Goal: Transaction & Acquisition: Purchase product/service

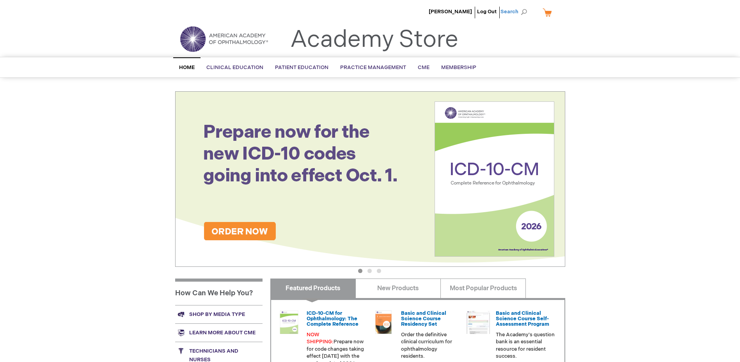
click at [515, 9] on span "Search" at bounding box center [516, 12] width 30 height 16
click at [466, 12] on input "Search" at bounding box center [479, 12] width 81 height 12
paste input "051187"
type input "051187"
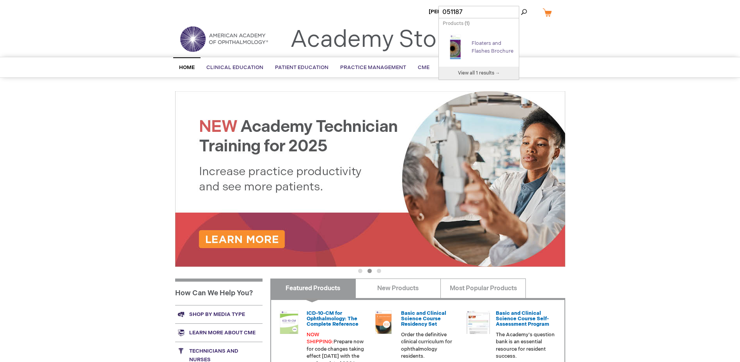
click at [480, 41] on link "Floaters and Flashes Brochure" at bounding box center [493, 47] width 42 height 14
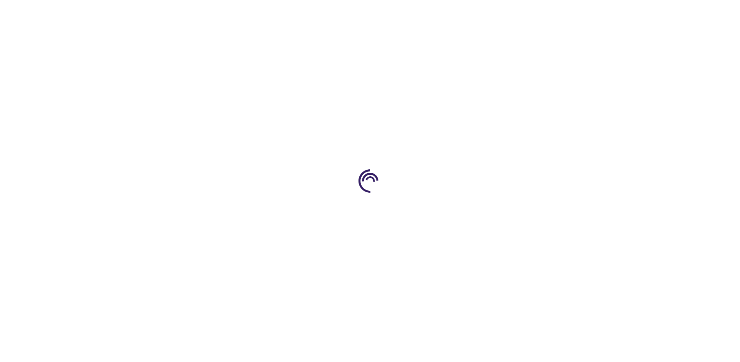
type input "1"
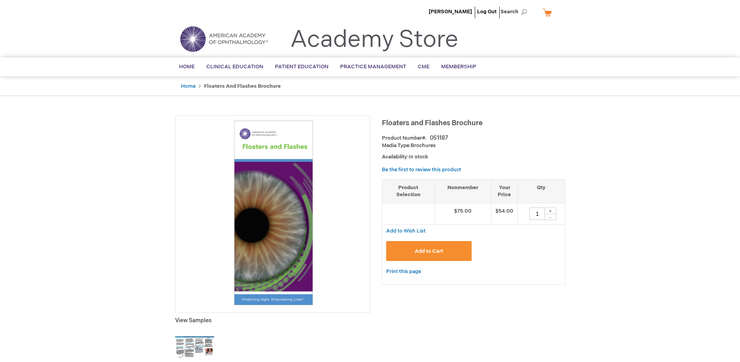
click at [429, 252] on span "Add to Cart" at bounding box center [429, 251] width 28 height 6
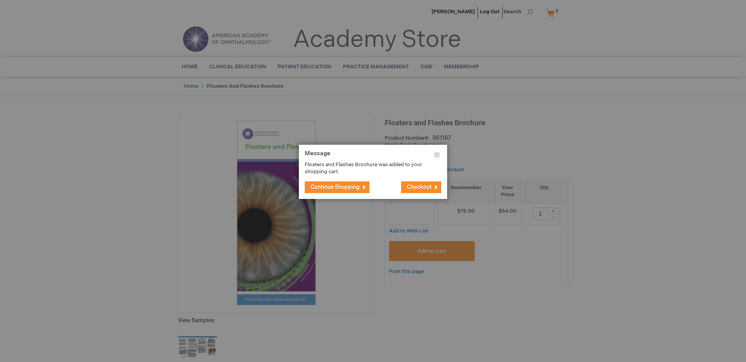
click at [418, 185] on span "Checkout" at bounding box center [419, 187] width 25 height 7
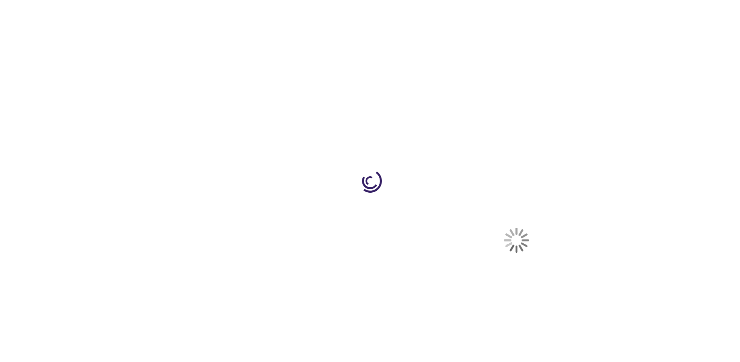
select select "US"
select select "4"
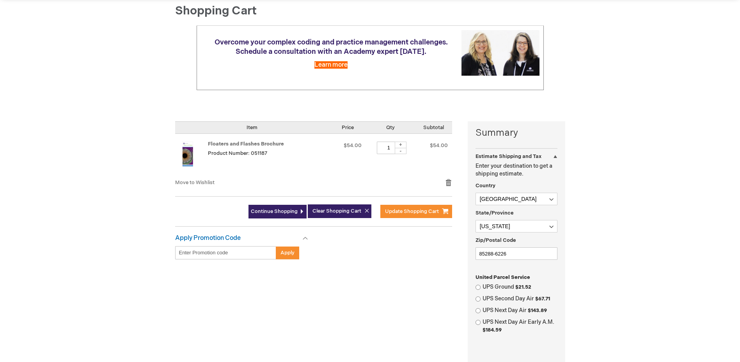
scroll to position [117, 0]
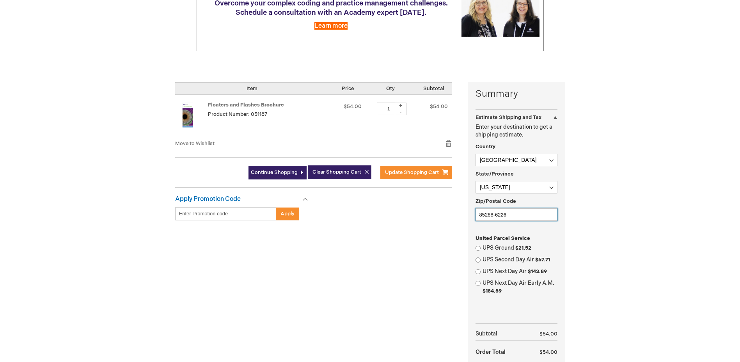
click at [517, 212] on input "85288-6226" at bounding box center [517, 214] width 82 height 12
type input "85374"
click at [479, 249] on input "UPS Ground $21.52" at bounding box center [478, 248] width 5 height 5
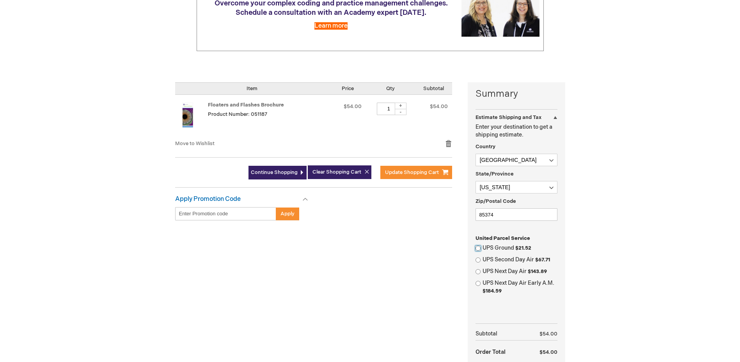
radio input "true"
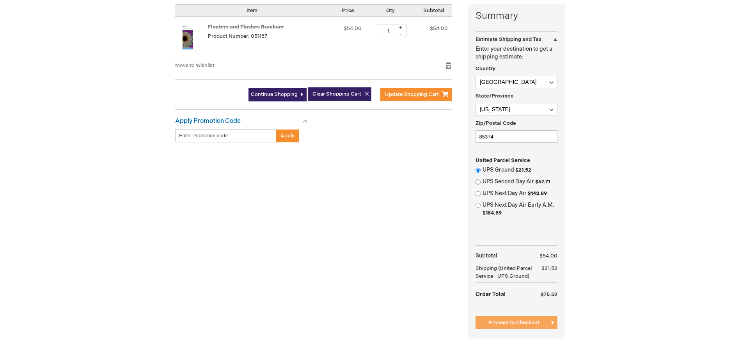
click at [533, 320] on span "Proceed to Checkout" at bounding box center [514, 323] width 51 height 6
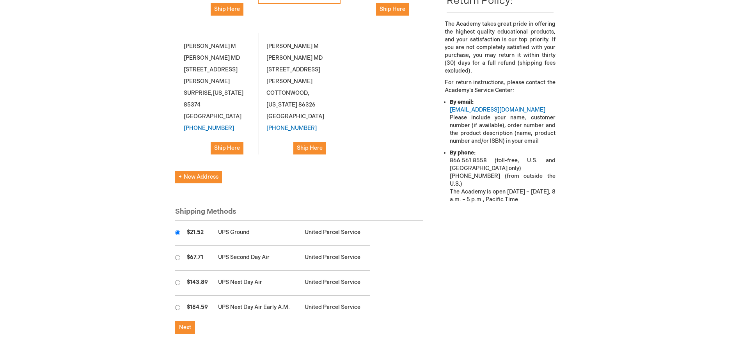
scroll to position [273, 0]
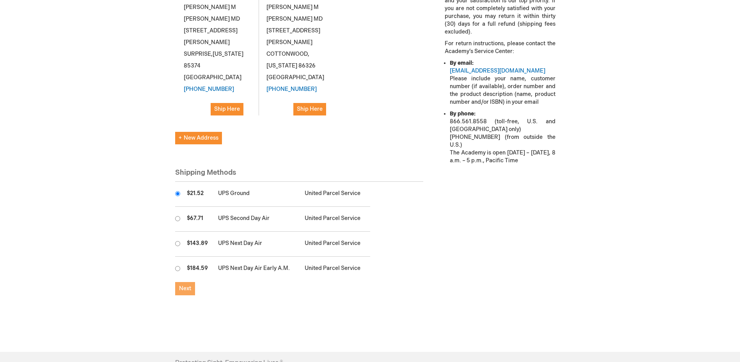
click at [181, 285] on span "Next" at bounding box center [185, 288] width 12 height 7
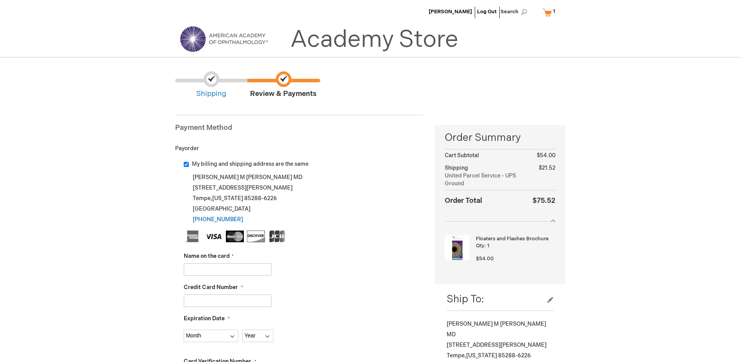
click at [219, 90] on span "Shipping" at bounding box center [211, 85] width 72 height 28
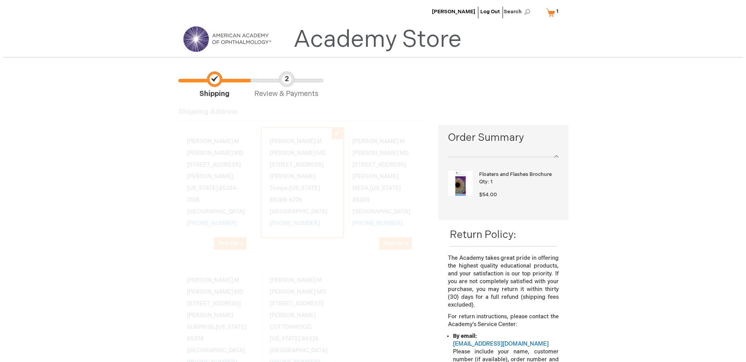
scroll to position [107, 0]
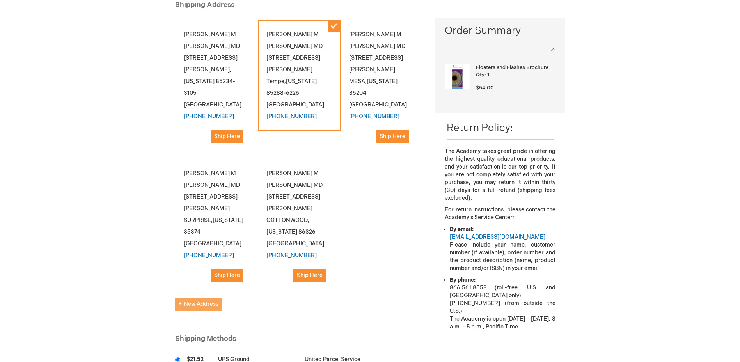
click at [207, 301] on span "New Address" at bounding box center [199, 304] width 40 height 7
select select "US"
select select "4"
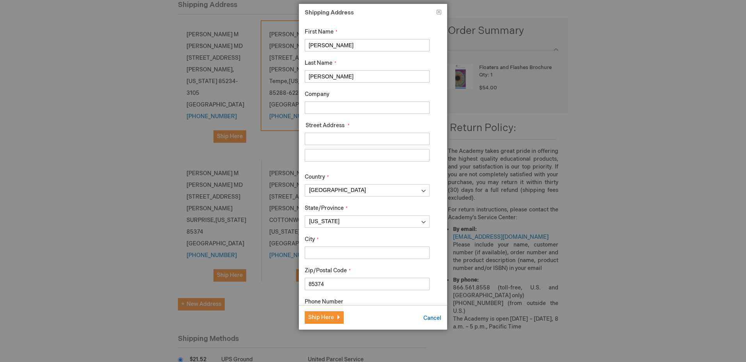
click at [390, 109] on input "Company" at bounding box center [367, 107] width 125 height 12
type input "b"
type input "BDPEC SURPRISE RETINA"
type input "14239 W BELL RD"
type input "STE 216"
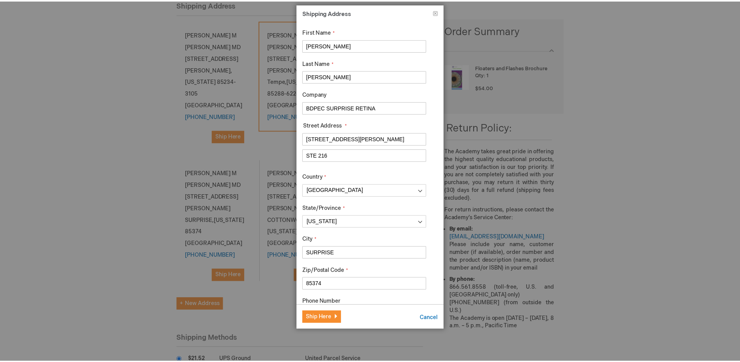
scroll to position [40, 0]
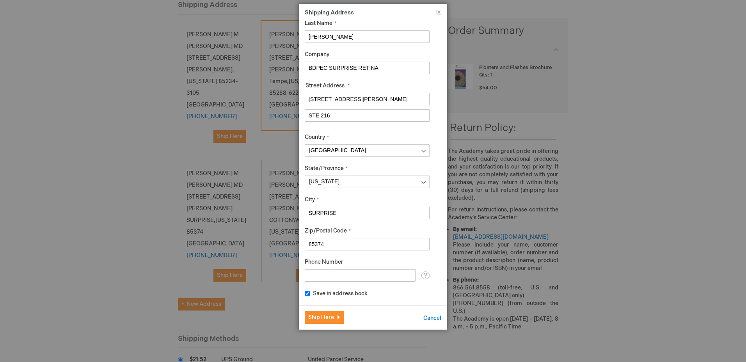
type input "SURPRISE"
click at [350, 274] on input "Phone Number" at bounding box center [360, 275] width 111 height 12
type input "480-892-8400"
click at [329, 314] on span "Ship Here" at bounding box center [321, 317] width 26 height 7
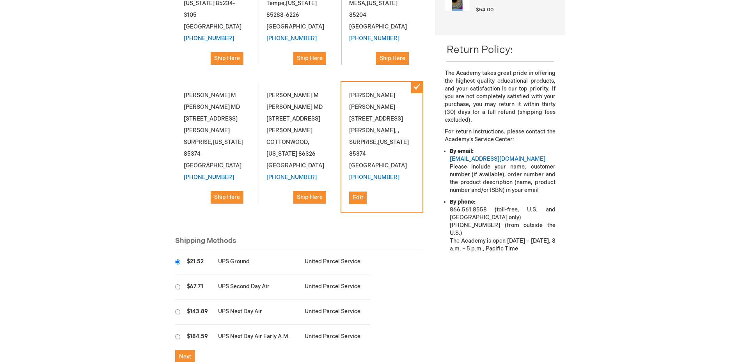
scroll to position [224, 0]
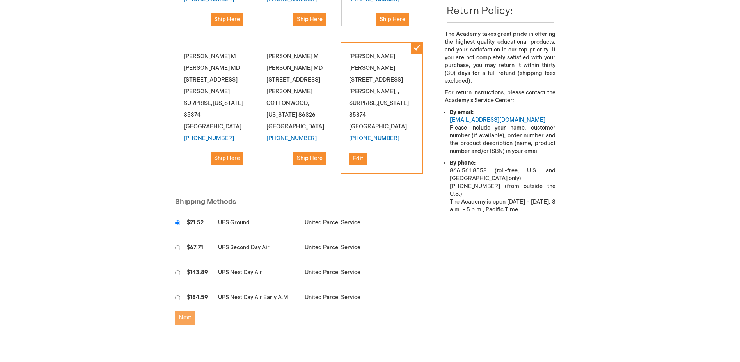
click at [191, 315] on span "Next" at bounding box center [185, 318] width 12 height 7
click at [184, 315] on span "Next" at bounding box center [185, 318] width 12 height 7
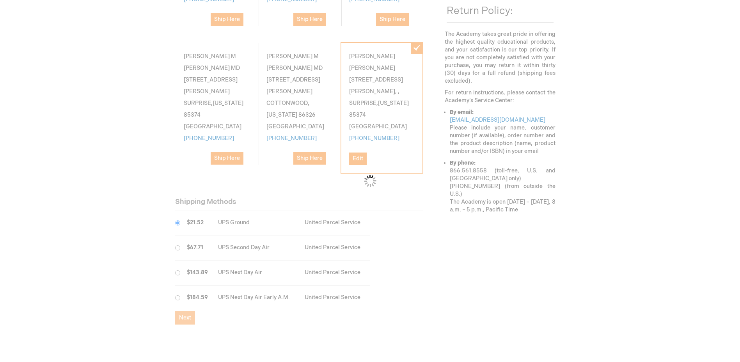
checkbox input "false"
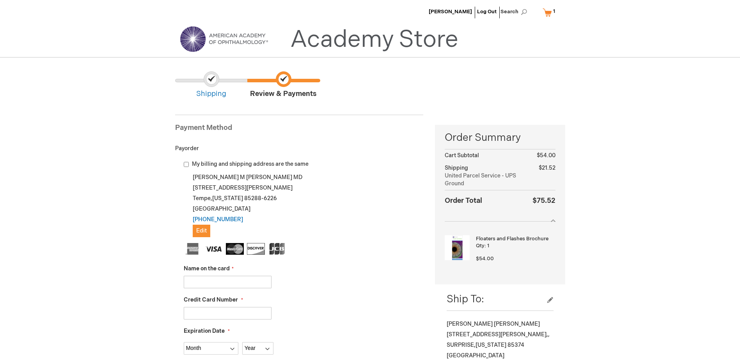
scroll to position [78, 0]
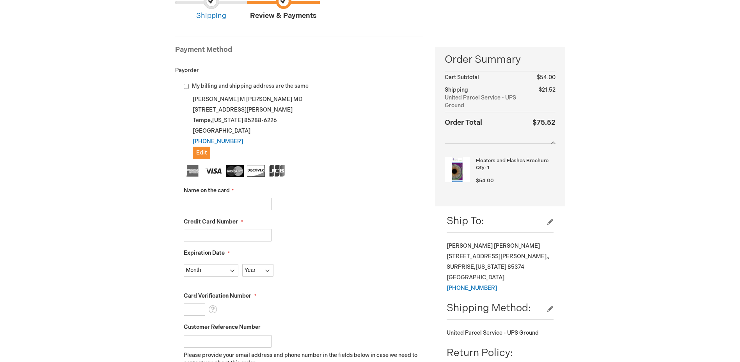
click at [222, 205] on input "Name on the card" at bounding box center [228, 204] width 88 height 12
type input "ANTHONY JANSEN"
type input "379434294641000"
click at [204, 272] on select "Month 01 - January 02 - February 03 - March 04 - April 05 - May 06 - June 07 - …" at bounding box center [211, 270] width 55 height 12
select select "2"
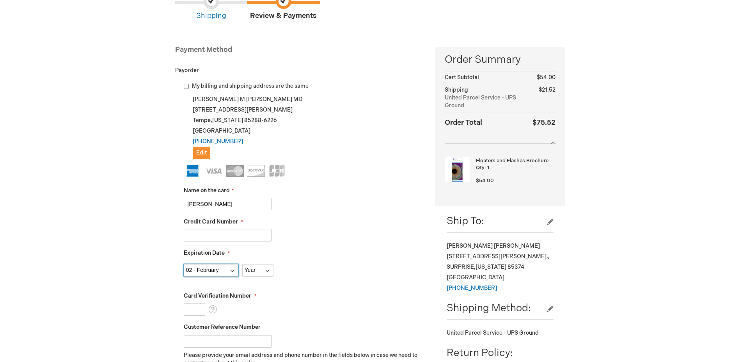
click at [184, 264] on select "Month 01 - January 02 - February 03 - March 04 - April 05 - May 06 - June 07 - …" at bounding box center [211, 270] width 55 height 12
click at [267, 270] on select "Year 2025 2026 2027 2028 2029 2030 2031 2032 2033 2034 2035" at bounding box center [257, 270] width 31 height 12
select select "2029"
click at [242, 264] on select "Year 2025 2026 2027 2028 2029 2030 2031 2032 2033 2034 2035" at bounding box center [257, 270] width 31 height 12
click at [195, 310] on input "Card Verification Number" at bounding box center [194, 309] width 21 height 12
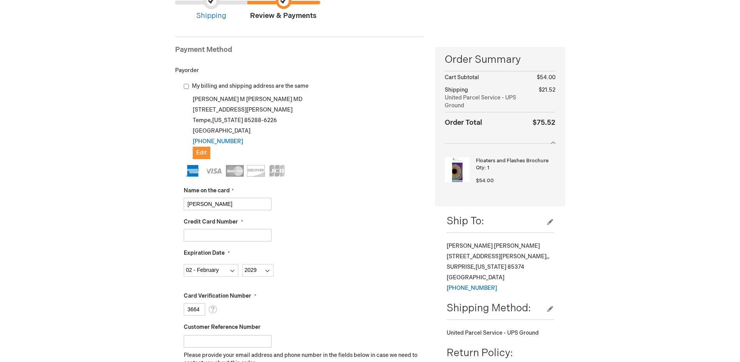
type input "3664"
click at [287, 243] on fieldset "Name on the card ANTHONY JANSEN Credit Card Number 379434294641000 Expiration D…" at bounding box center [304, 303] width 240 height 276
click at [250, 337] on input "Customer Reference Number" at bounding box center [228, 341] width 88 height 12
click at [234, 338] on input "Customer Reference Number" at bounding box center [228, 341] width 88 height 12
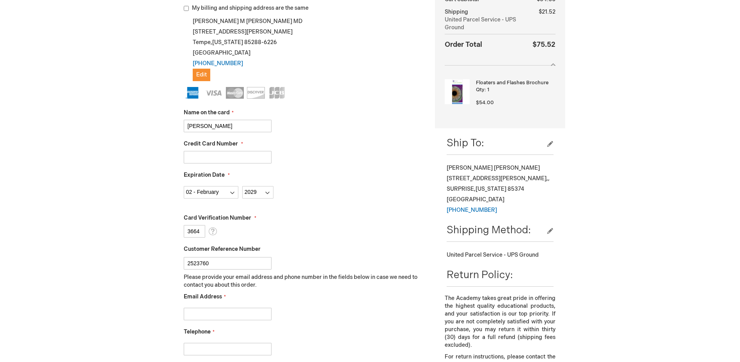
scroll to position [195, 0]
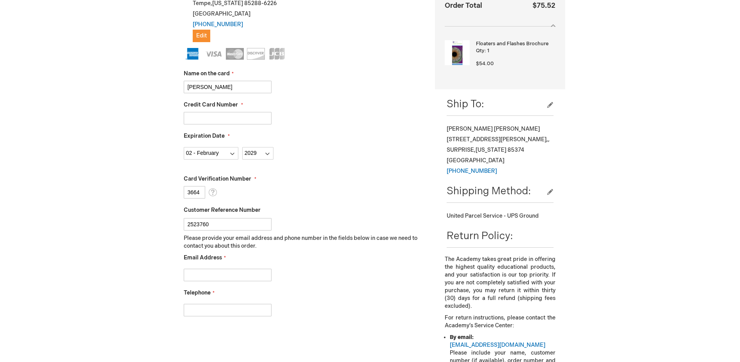
type input "2523760"
click at [236, 276] on input "Email Address" at bounding box center [228, 275] width 88 height 12
type input "reginald.clauschee@americanvisionpartners.com"
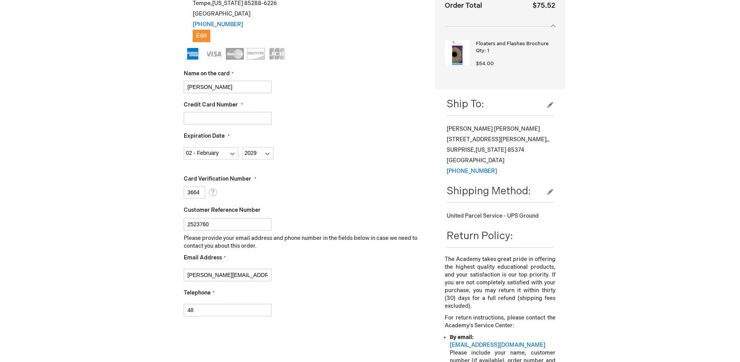
type input "4"
type input "602-598-7096"
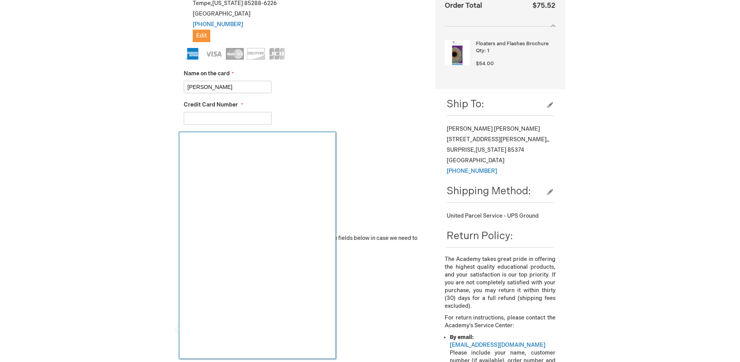
checkbox input "true"
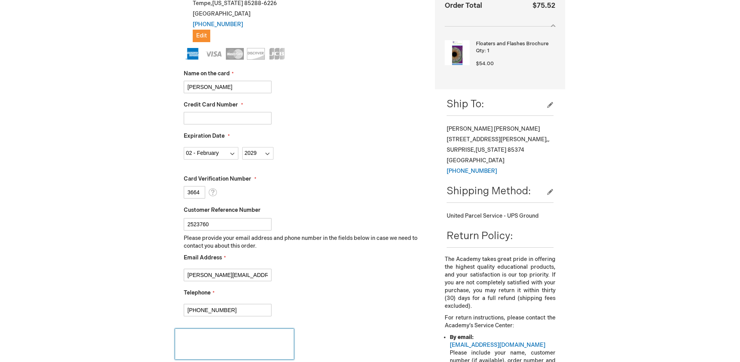
scroll to position [273, 0]
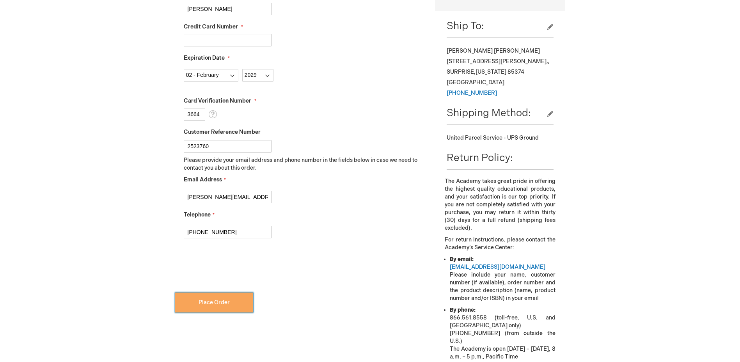
click at [231, 303] on button "Place Order" at bounding box center [214, 303] width 78 height 20
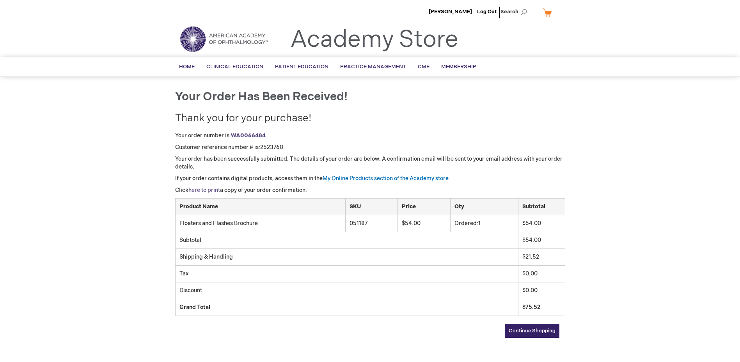
click at [208, 191] on link "here to print" at bounding box center [205, 190] width 32 height 7
